Goal: Task Accomplishment & Management: Complete application form

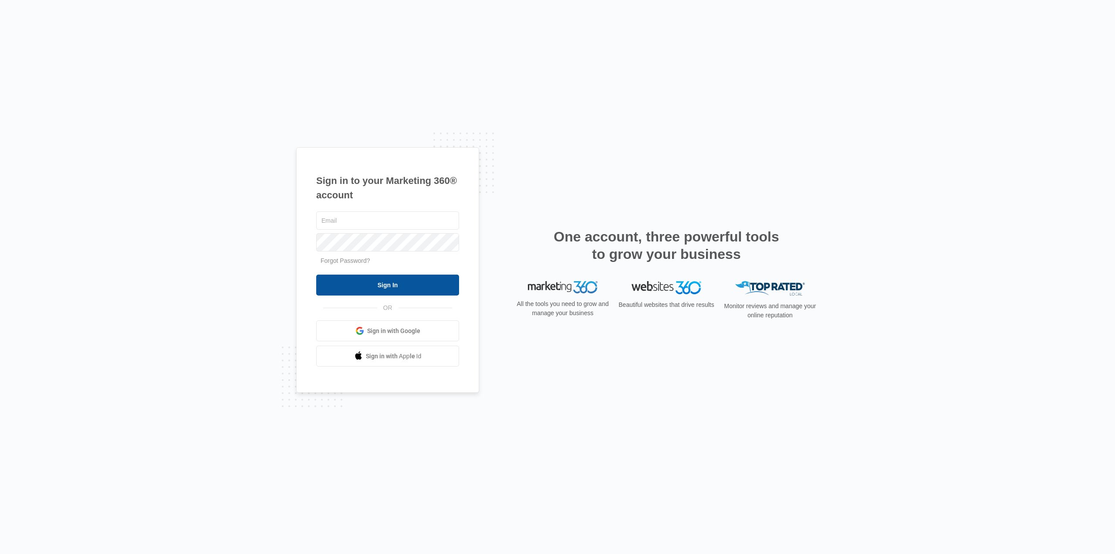
type input "karen.ca@theclothoption.org"
click at [377, 282] on input "Sign In" at bounding box center [387, 284] width 143 height 21
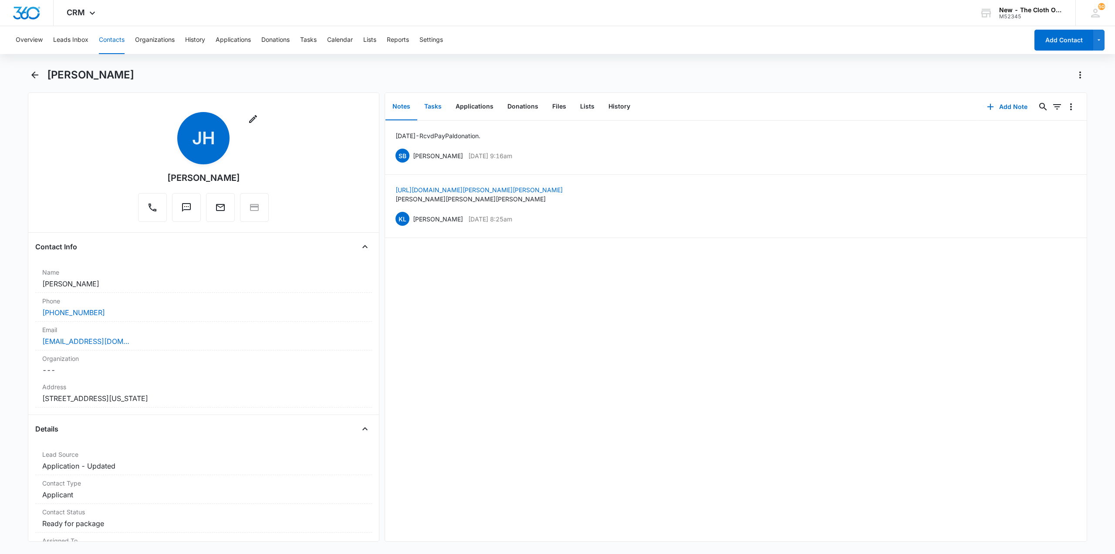
click at [442, 108] on button "Tasks" at bounding box center [432, 106] width 31 height 27
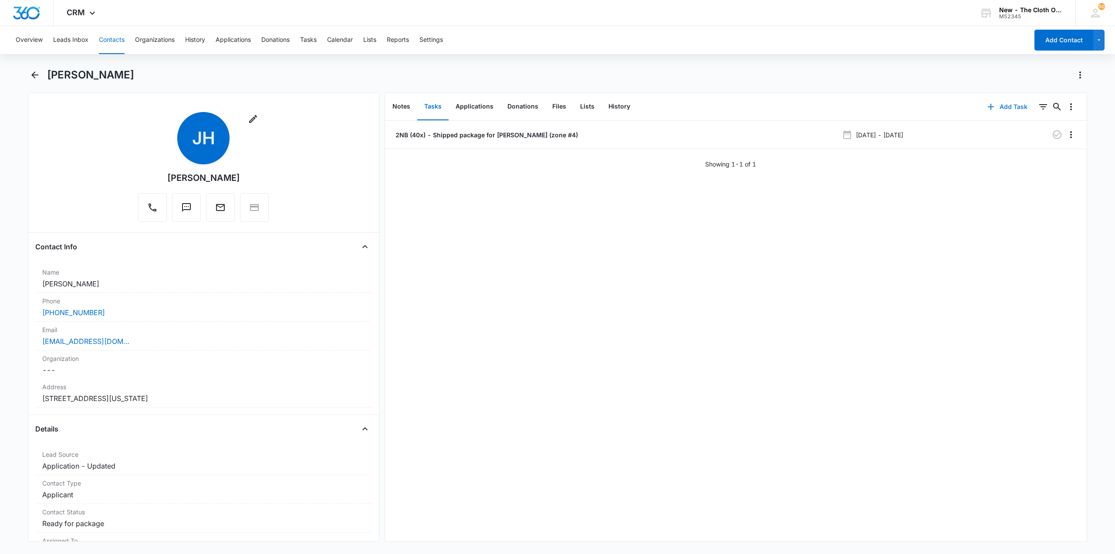
click at [1012, 108] on button "Add Task" at bounding box center [1007, 106] width 57 height 21
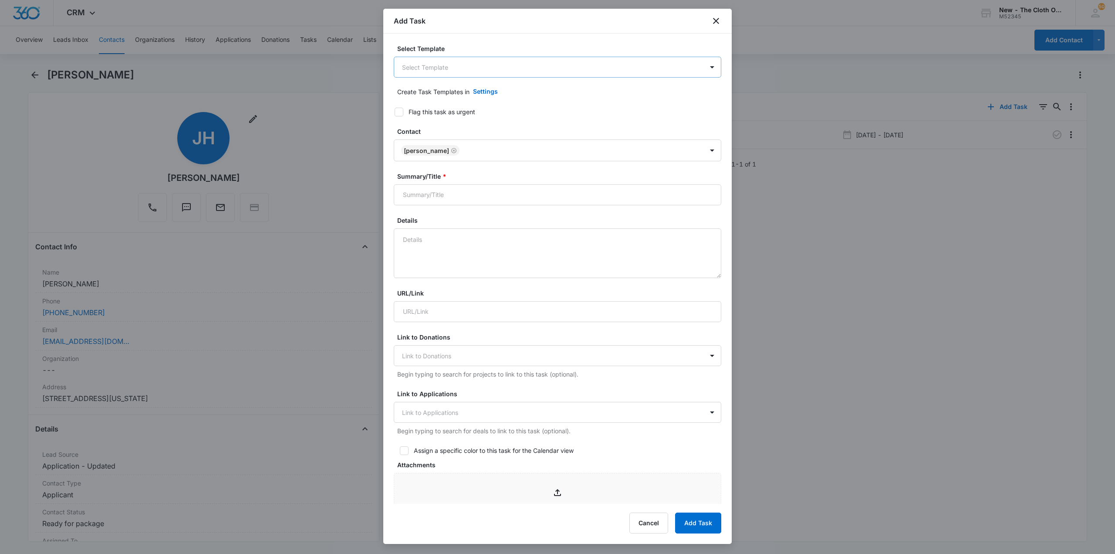
click at [496, 68] on body "CRM Apps Reputation CRM Email Social Ads Intelligence Brand Settings New - The …" at bounding box center [557, 277] width 1115 height 554
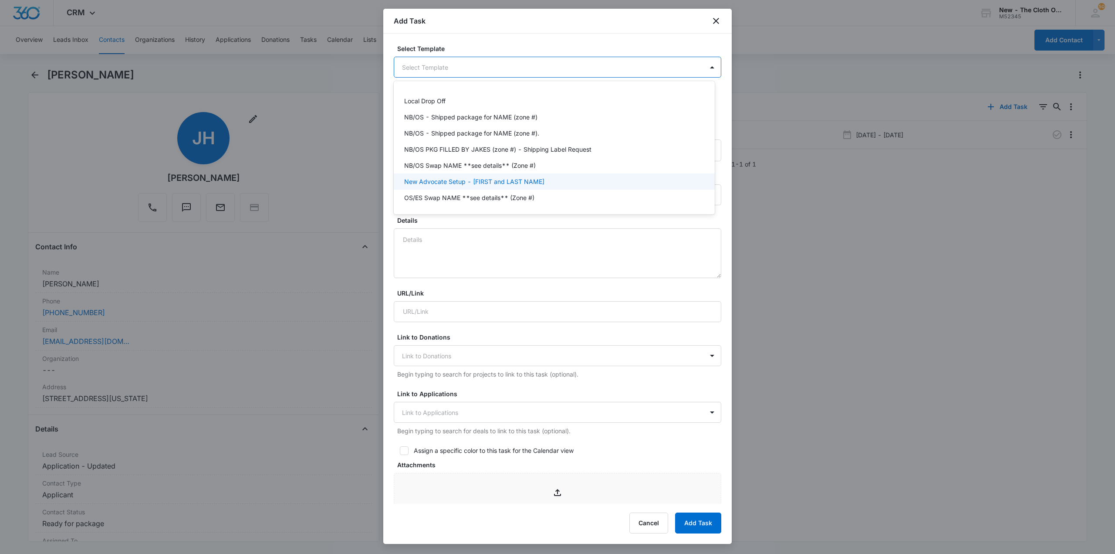
scroll to position [218, 0]
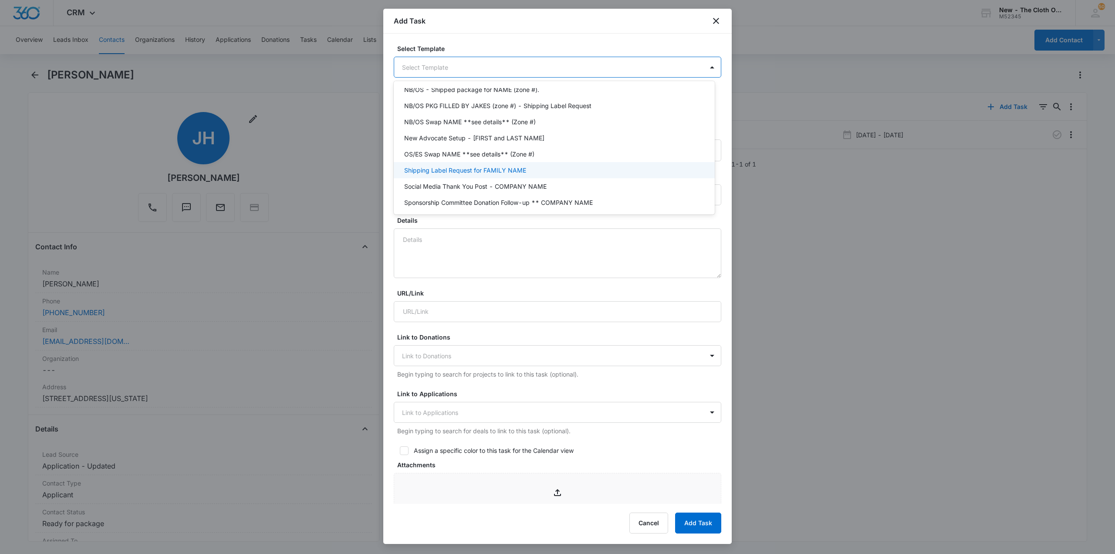
click at [486, 175] on div "Shipping Label Request for FAMILY NAME" at bounding box center [554, 170] width 321 height 16
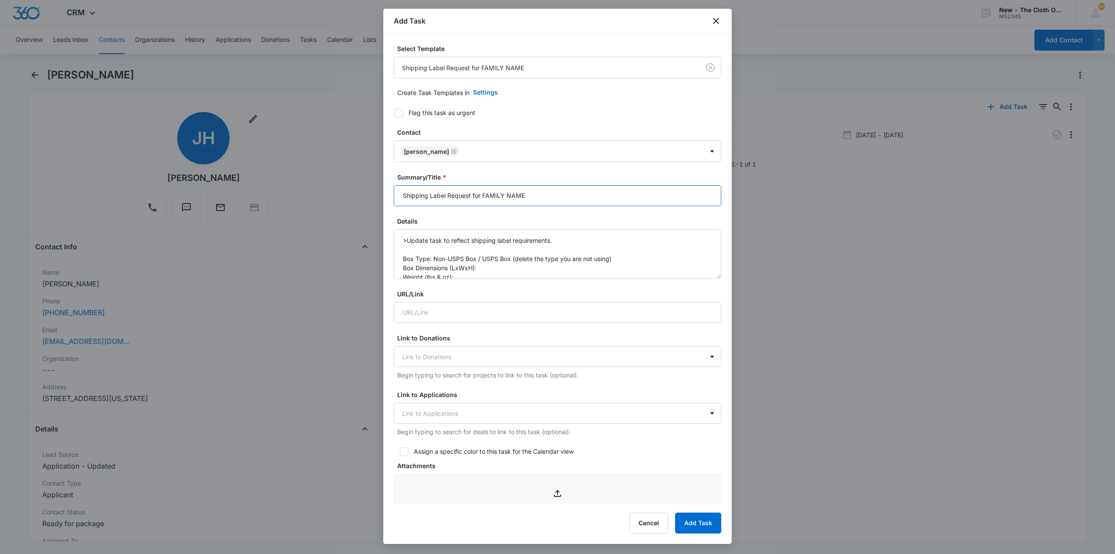
drag, startPoint x: 483, startPoint y: 193, endPoint x: 585, endPoint y: 208, distance: 103.1
click at [585, 208] on form "Select Template Shipping Label Request for FAMILY NAME Create Task Templates in…" at bounding box center [558, 425] width 328 height 763
type input "Shipping Label Request for HURTADO"
drag, startPoint x: 485, startPoint y: 260, endPoint x: 643, endPoint y: 259, distance: 158.1
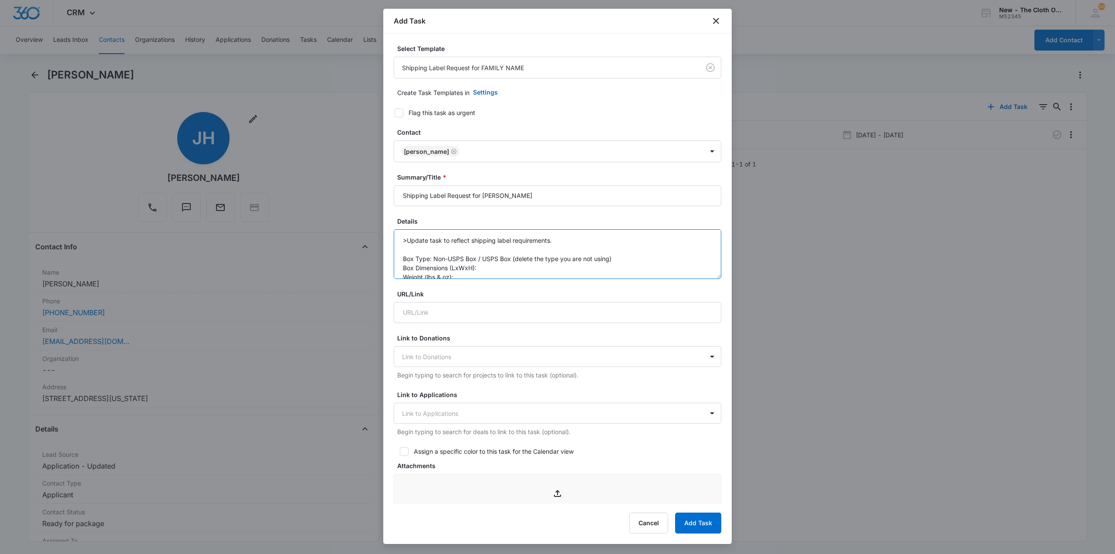
click at [643, 259] on textarea ">Update task to reflect shipping label requirements. Box Type: Non-USPS Box / U…" at bounding box center [558, 254] width 328 height 50
click at [504, 272] on textarea ">Update task to reflect shipping label requirements. Box Type: Non-USPS Box / B…" at bounding box center [558, 254] width 328 height 50
click at [482, 237] on textarea ">Update task to reflect shipping label requirements. Box Type: Non-USPS Box / B…" at bounding box center [558, 254] width 328 height 50
click at [454, 245] on textarea ">Update task to reflect shipping label requirements. Box Type: Non-USPS Box / B…" at bounding box center [558, 254] width 328 height 50
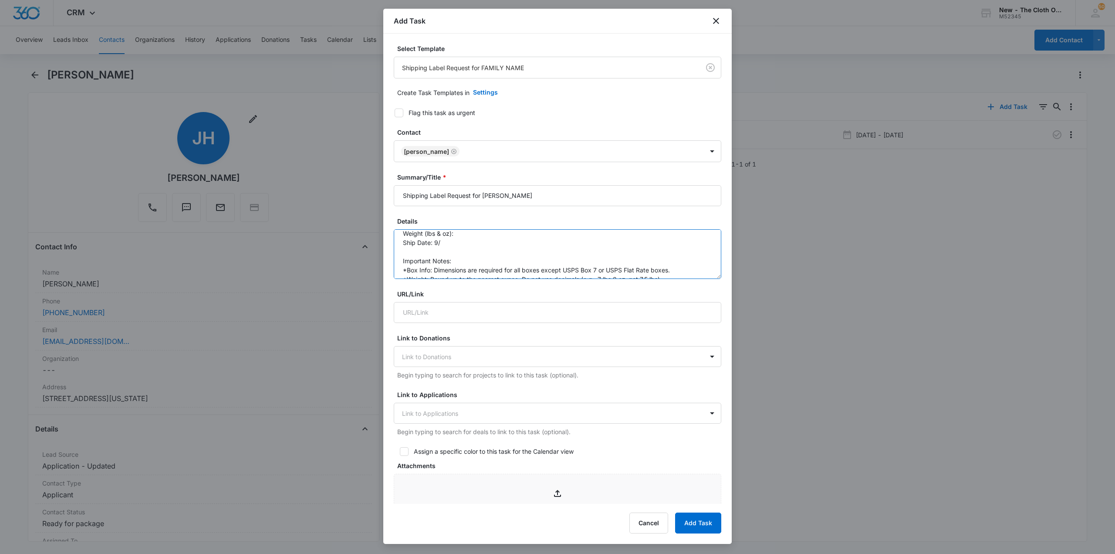
click at [460, 244] on textarea ">Update task to reflect shipping label requirements. Box Type: Non-USPS Box / B…" at bounding box center [558, 254] width 328 height 50
click at [471, 235] on textarea ">Update task to reflect shipping label requirements. Box Type: Non-USPS Box / B…" at bounding box center [558, 254] width 328 height 50
click at [498, 234] on textarea ">Update task to reflect shipping label requirements. Box Type: Non-USPS Box / B…" at bounding box center [558, 254] width 328 height 50
click at [519, 234] on textarea ">Update task to reflect shipping label requirements. Box Type: Non-USPS Box / B…" at bounding box center [558, 254] width 328 height 50
click at [469, 239] on textarea ">Update task to reflect shipping label requirements. Box Type: Non-USPS Box / B…" at bounding box center [558, 254] width 328 height 50
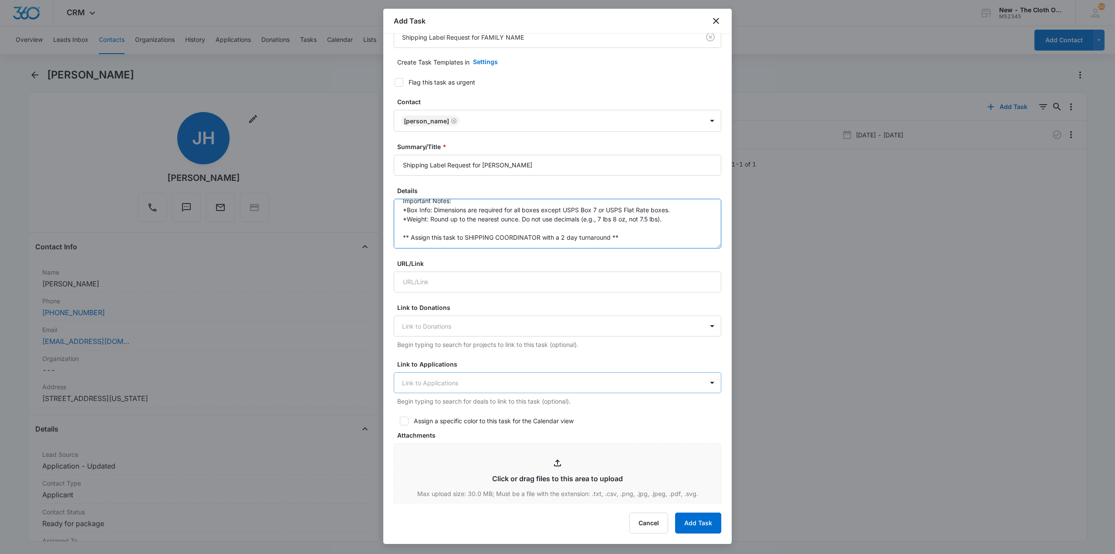
scroll to position [131, 0]
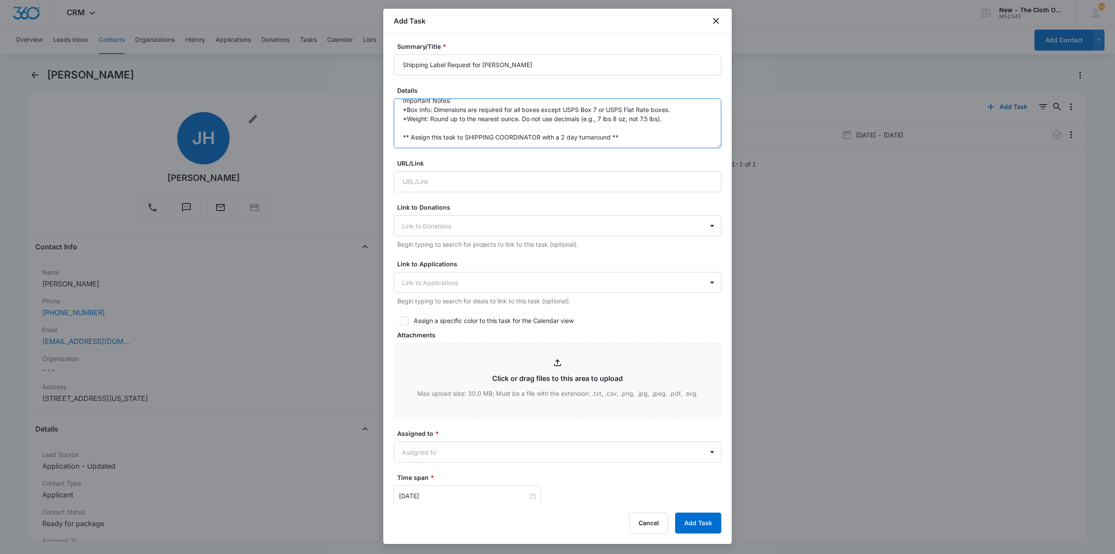
type textarea ">Update task to reflect shipping label requirements. Box Type: Non-USPS Box / B…"
click at [445, 440] on div "Assigned to * Assigned to" at bounding box center [558, 446] width 328 height 34
click at [449, 450] on body "CRM Apps Reputation CRM Email Social Ads Intelligence Brand Settings New - The …" at bounding box center [557, 277] width 1115 height 554
type input "shipp"
click at [459, 480] on p "Shipping Coordinator" at bounding box center [434, 482] width 61 height 9
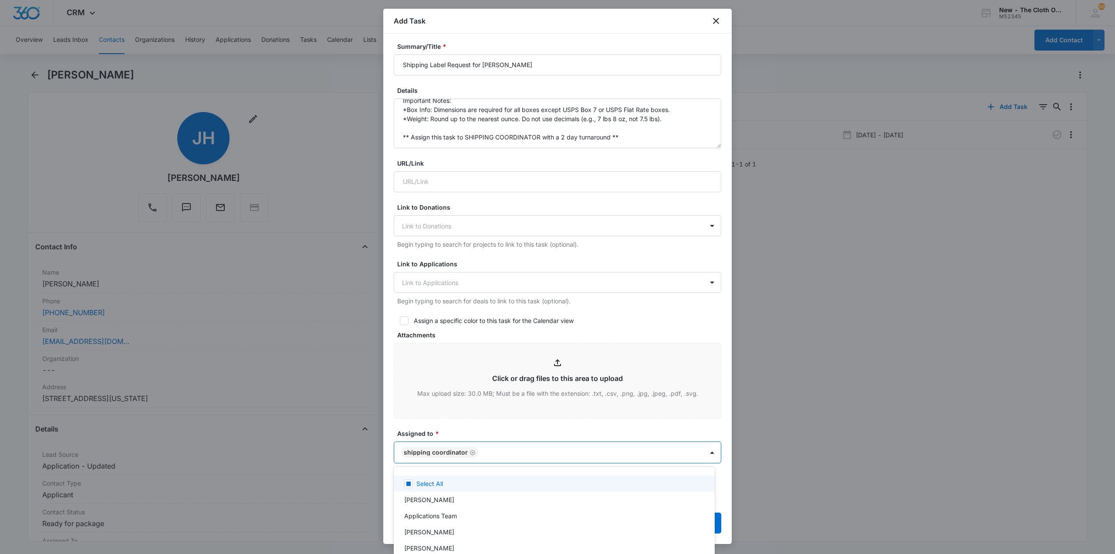
click at [492, 416] on div at bounding box center [557, 277] width 1115 height 554
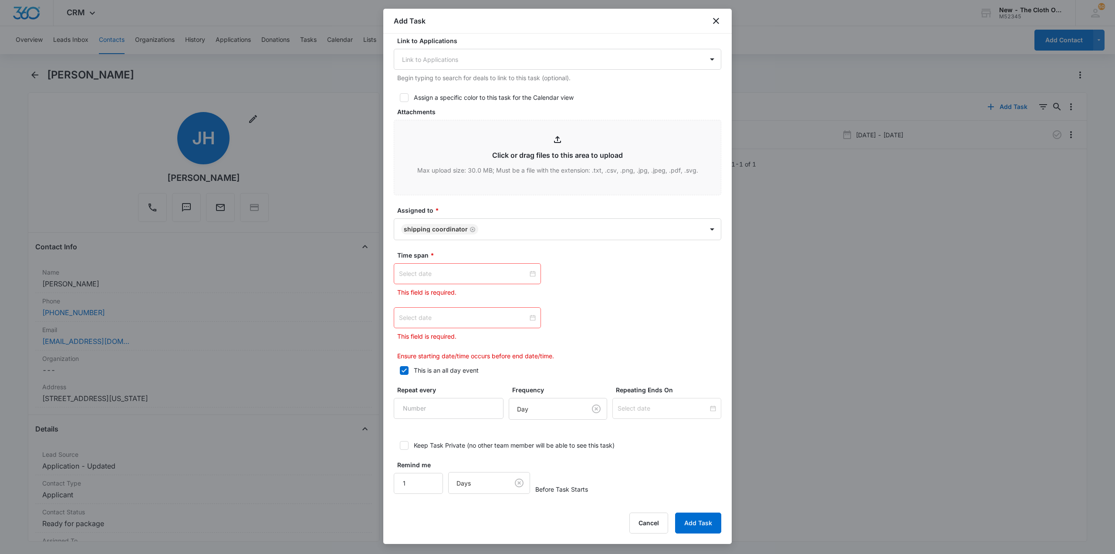
scroll to position [354, 0]
click at [455, 274] on input at bounding box center [463, 273] width 129 height 10
type input "Sep 7, 2025"
type input "Sep 6, 2025"
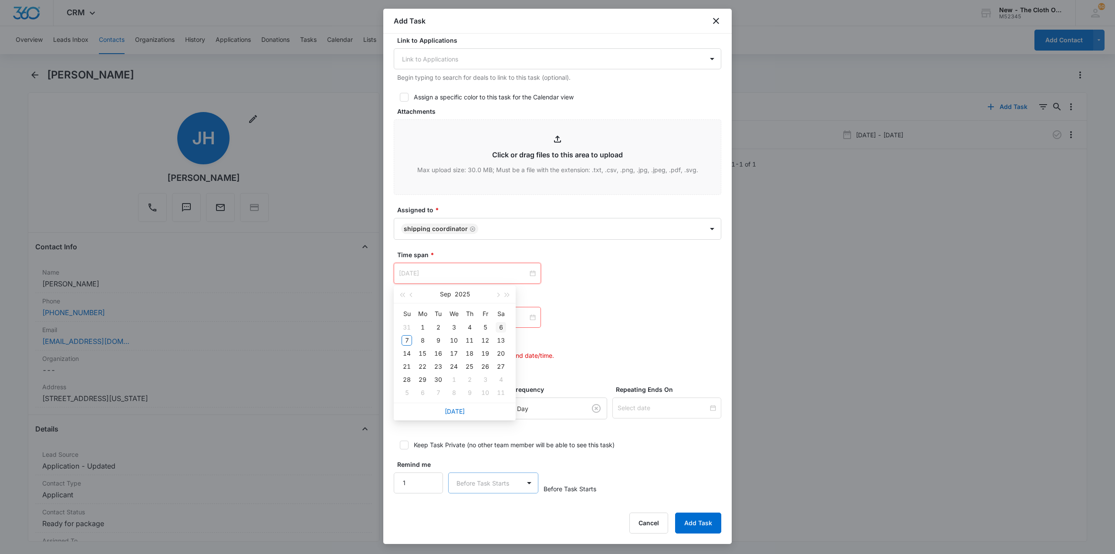
click at [502, 328] on div "6" at bounding box center [501, 327] width 10 height 10
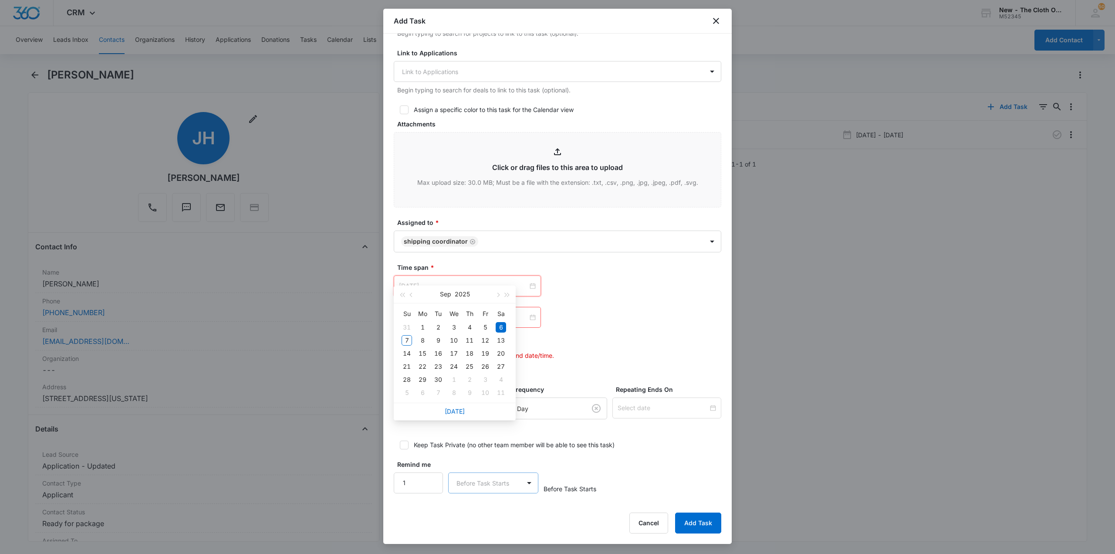
scroll to position [342, 0]
click at [482, 313] on input at bounding box center [463, 317] width 129 height 10
type input "Sep 7, 2025"
drag, startPoint x: 410, startPoint y: 382, endPoint x: 407, endPoint y: 386, distance: 5.3
click at [407, 386] on div "7" at bounding box center [407, 384] width 10 height 10
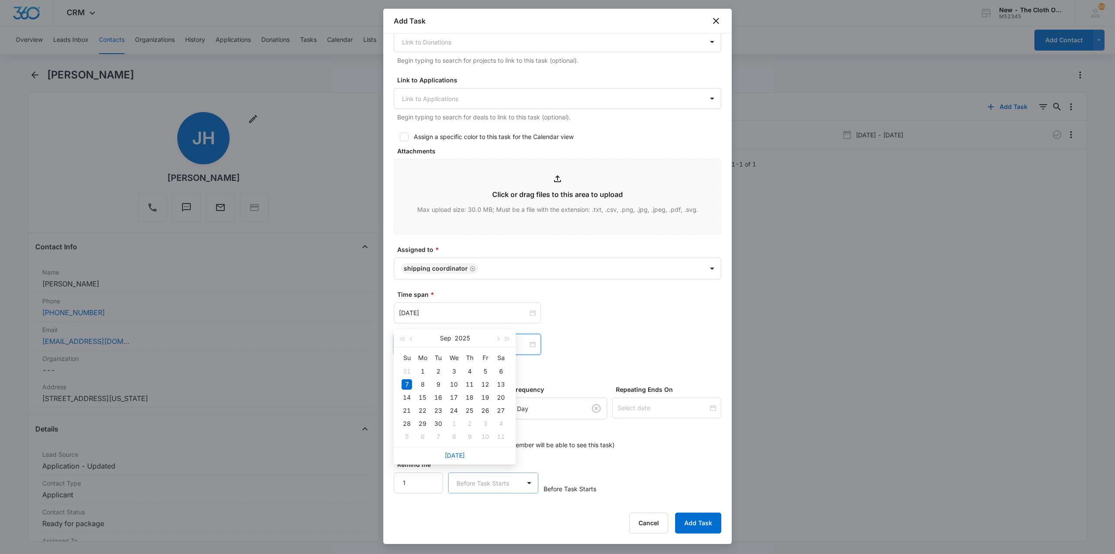
scroll to position [315, 0]
click at [613, 353] on div "Sep 7, 2025 Sep 2025 Su Mo Tu We Th Fr Sa 31 1 2 3 4 5 6 7 8 9 10 11 12 13 14 1…" at bounding box center [558, 344] width 328 height 21
click at [708, 532] on button "Add Task" at bounding box center [698, 522] width 46 height 21
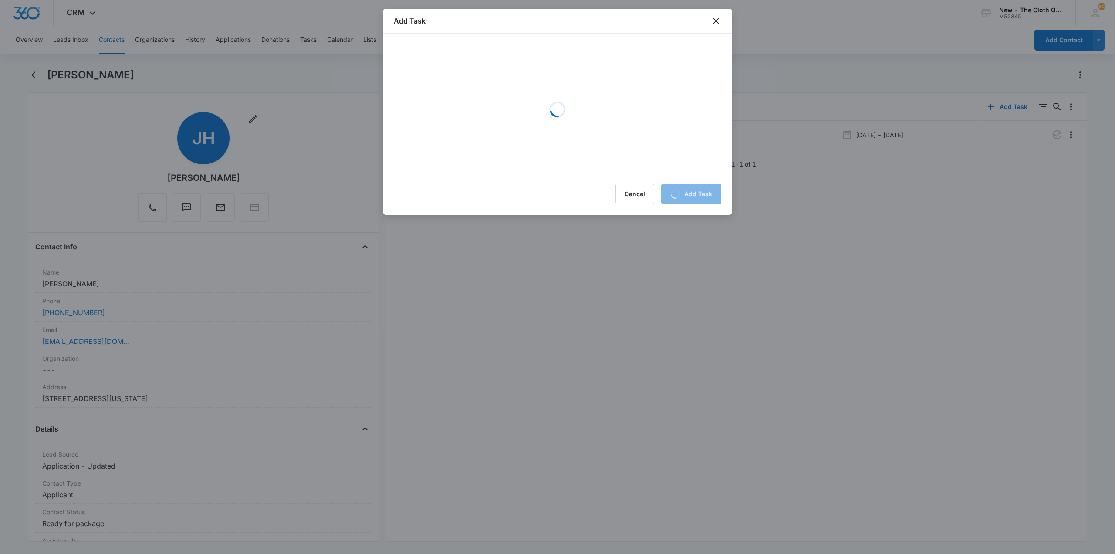
scroll to position [0, 0]
